Goal: Task Accomplishment & Management: Use online tool/utility

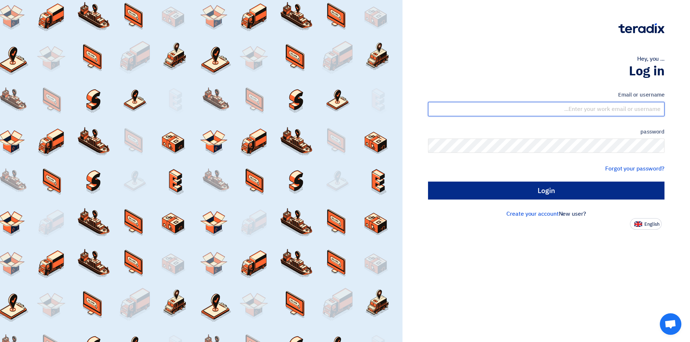
type input "[EMAIL_ADDRESS][DOMAIN_NAME]"
click at [505, 194] on input "Login" at bounding box center [546, 191] width 236 height 18
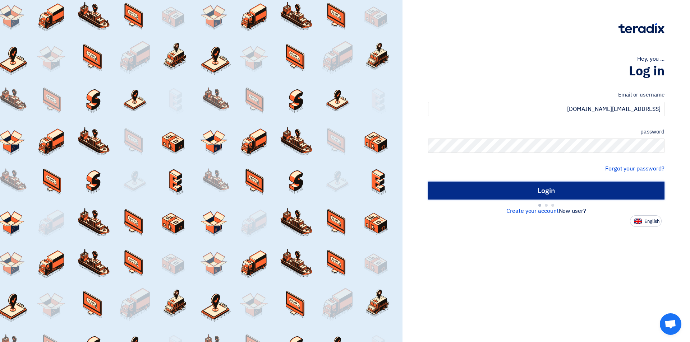
type input "Sign in"
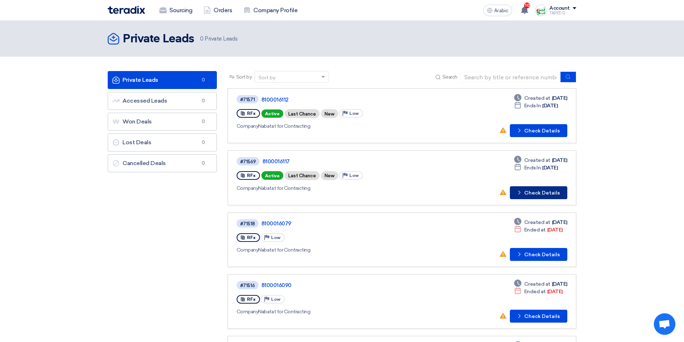
click at [540, 194] on font "Check Details" at bounding box center [542, 193] width 36 height 6
click at [547, 132] on font "Check Details" at bounding box center [542, 131] width 36 height 6
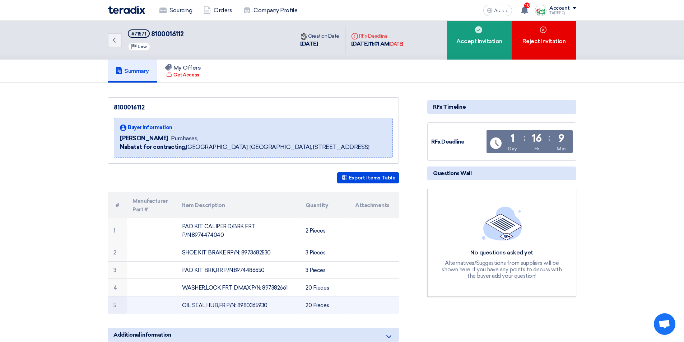
click at [256, 302] on font "OIL SEAL,HUB,FR,P/N: 8980365930" at bounding box center [224, 305] width 85 height 6
copy font "8980365930"
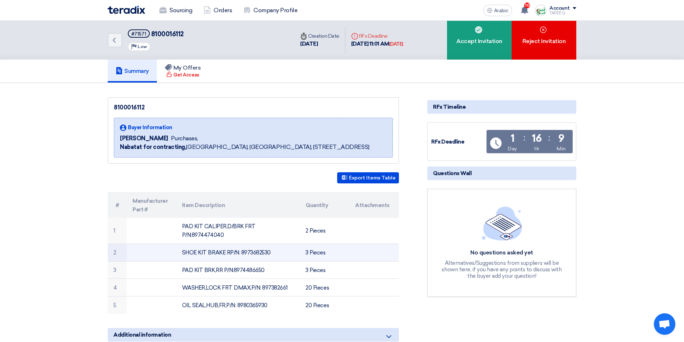
click at [258, 250] on font "SHOE KIT BRAKE RP/N: 8973682530" at bounding box center [226, 253] width 89 height 6
drag, startPoint x: 258, startPoint y: 245, endPoint x: 262, endPoint y: 244, distance: 4.4
click at [259, 250] on font "SHOE KIT BRAKE RP/N: 8973682530" at bounding box center [226, 253] width 89 height 6
copy font "8973682530"
